Goal: Task Accomplishment & Management: Use online tool/utility

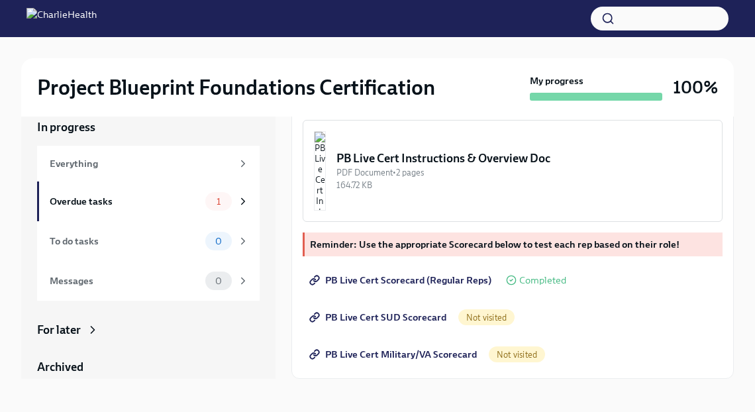
scroll to position [23, 0]
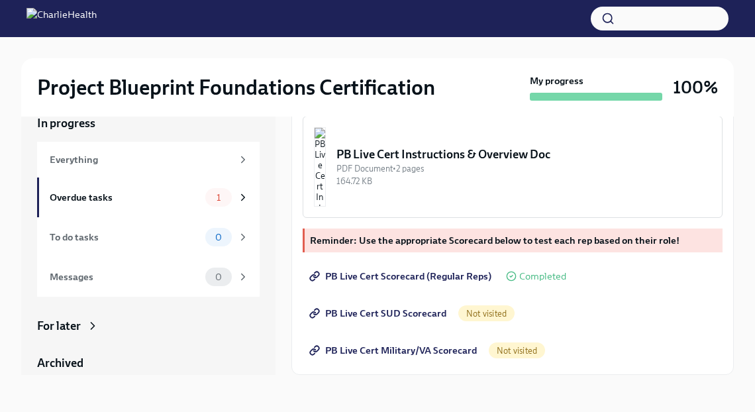
click at [82, 326] on div "For later" at bounding box center [148, 326] width 223 height 16
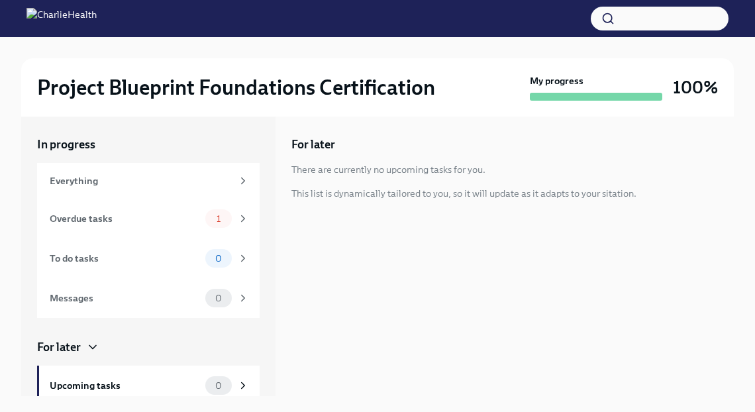
scroll to position [1, 0]
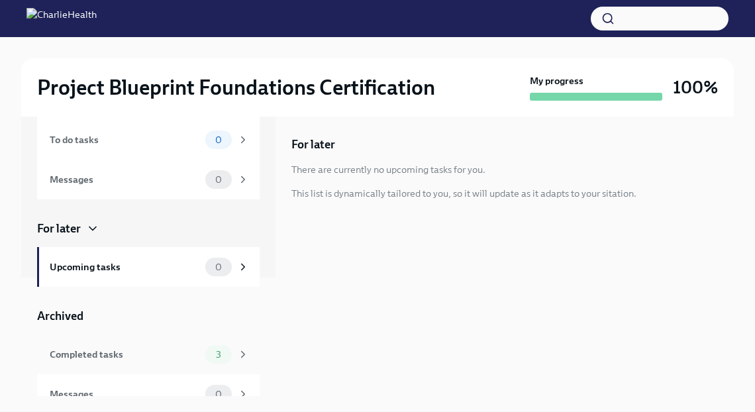
click at [166, 365] on div "Completed tasks 3" at bounding box center [148, 354] width 223 height 40
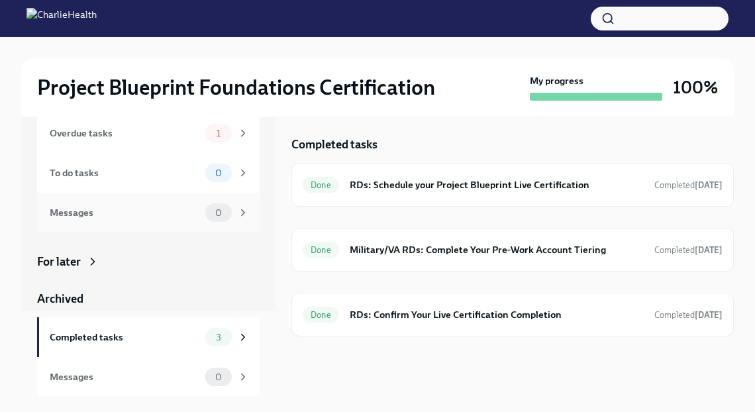
scroll to position [66, 0]
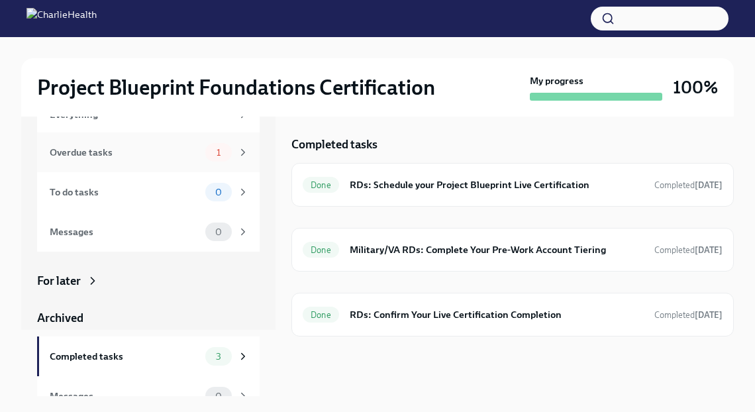
click at [175, 147] on div "Overdue tasks" at bounding box center [125, 152] width 150 height 15
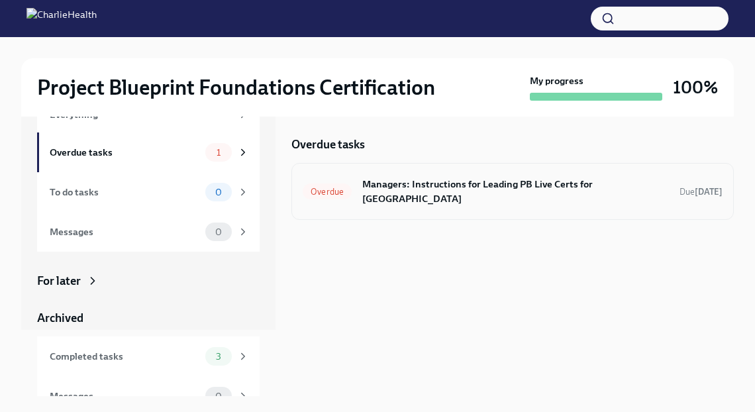
click at [318, 187] on span "Overdue" at bounding box center [327, 192] width 49 height 10
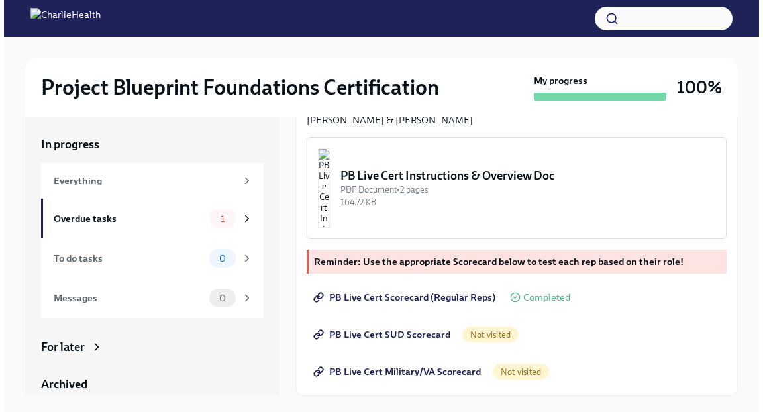
scroll to position [523, 0]
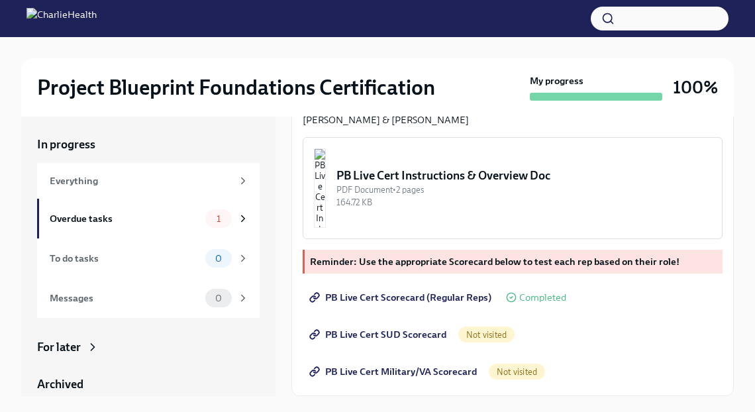
click at [446, 183] on div "PDF Document • 2 pages" at bounding box center [523, 189] width 375 height 13
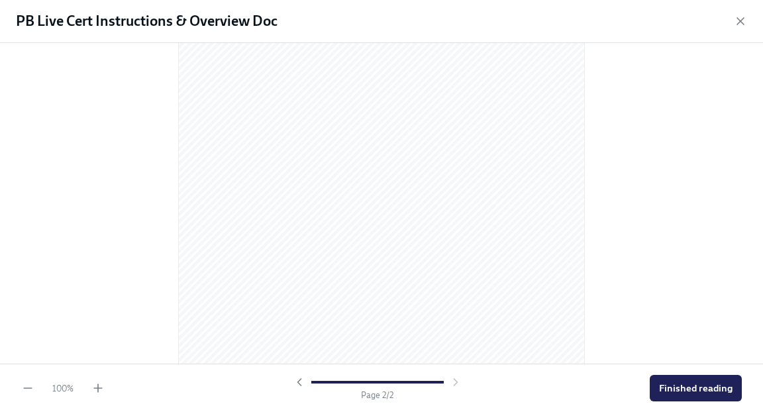
scroll to position [736, 0]
